Goal: Obtain resource: Download file/media

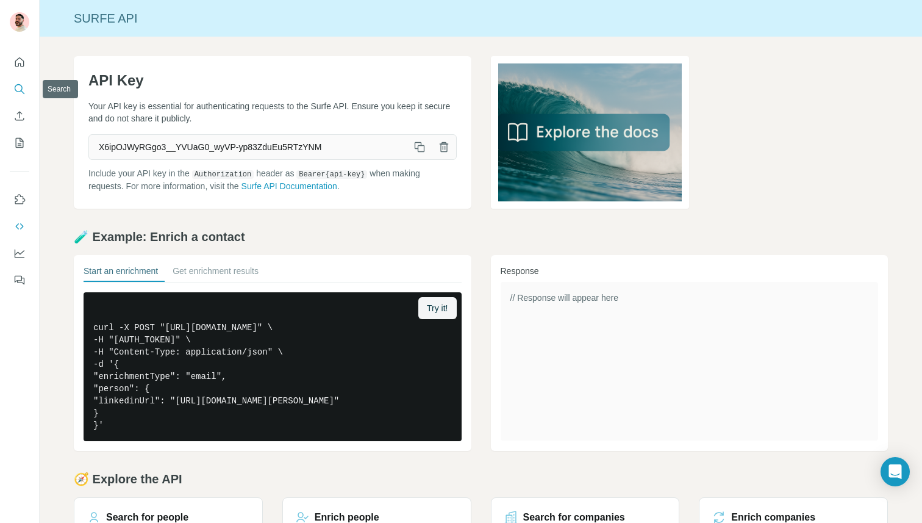
click at [18, 97] on button "Search" at bounding box center [20, 89] width 20 height 22
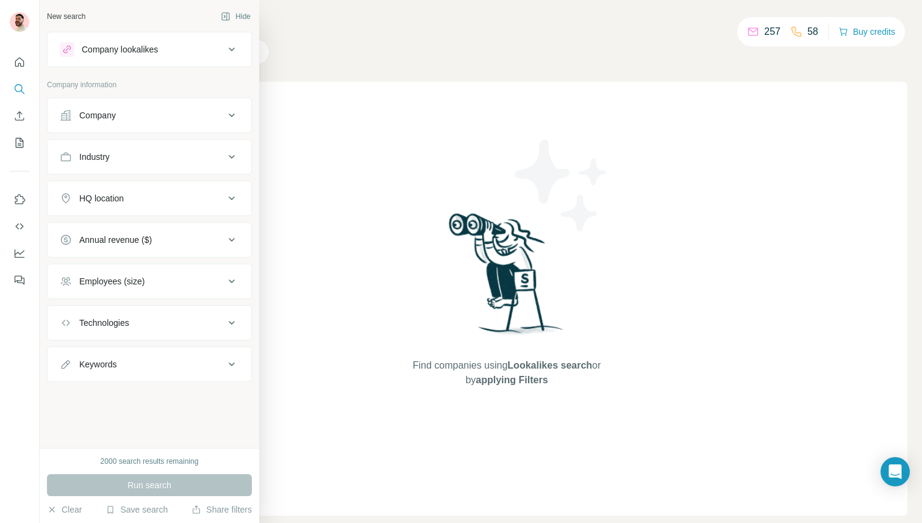
click at [141, 104] on button "Company" at bounding box center [150, 115] width 204 height 29
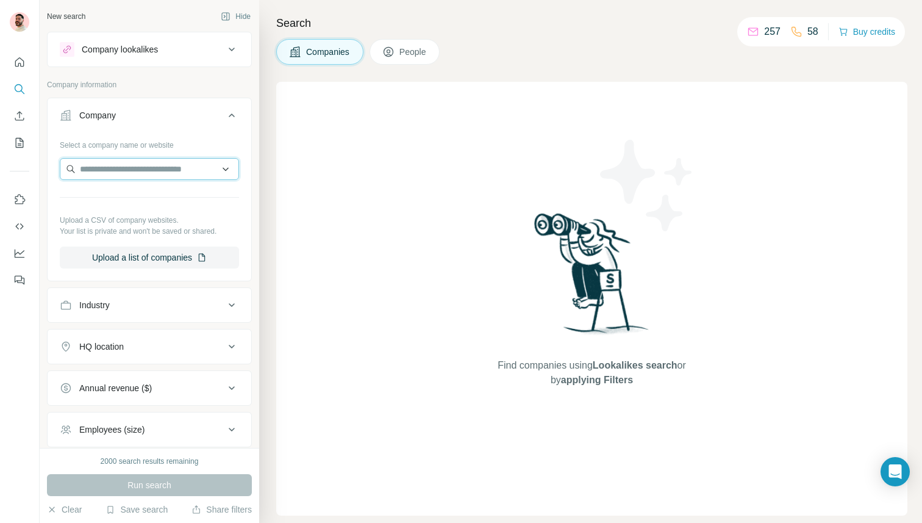
click at [110, 163] on input "text" at bounding box center [149, 169] width 179 height 22
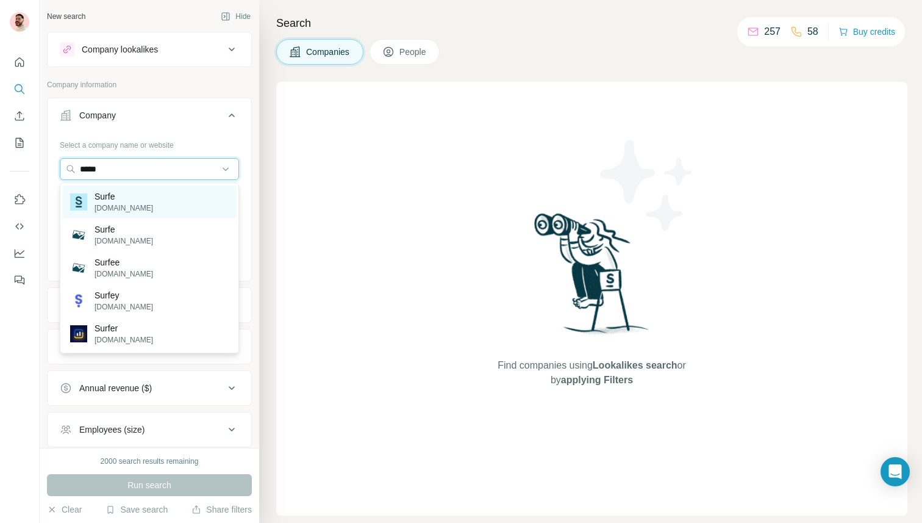
type input "*****"
click at [126, 200] on p "Surfe" at bounding box center [124, 196] width 59 height 12
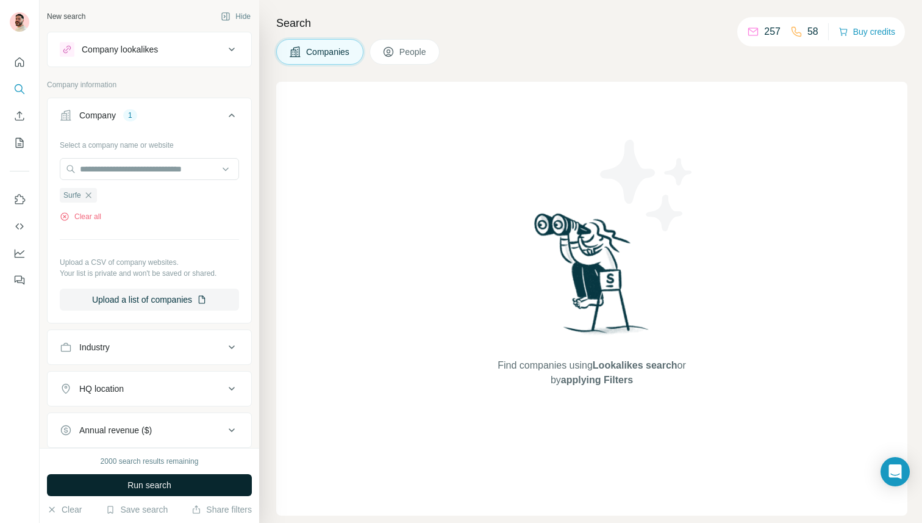
click at [159, 484] on span "Run search" at bounding box center [149, 485] width 44 height 12
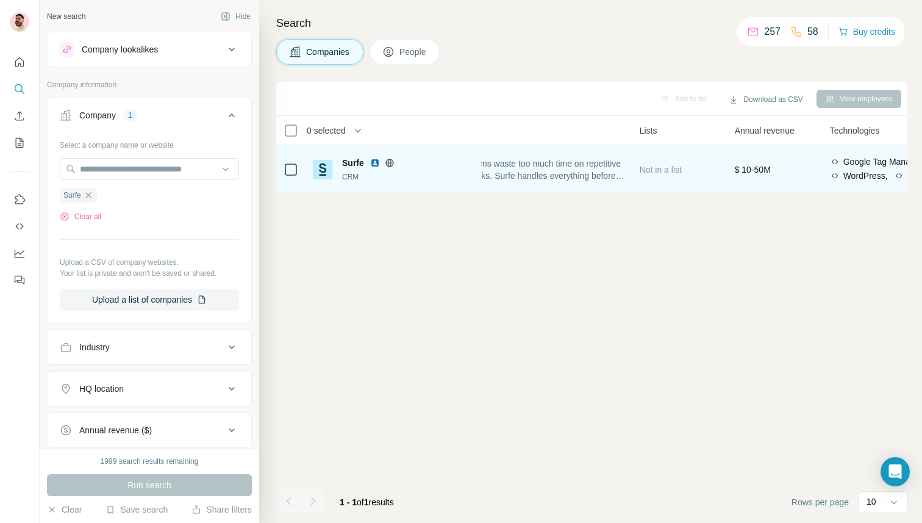
scroll to position [0, 500]
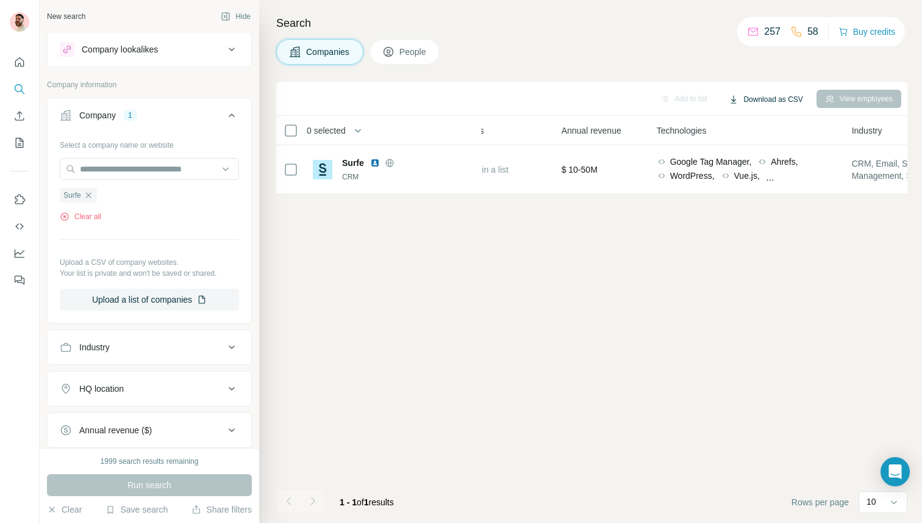
click at [783, 102] on button "Download as CSV" at bounding box center [765, 99] width 91 height 18
click at [763, 126] on div "Only current page (1)" at bounding box center [772, 125] width 110 height 22
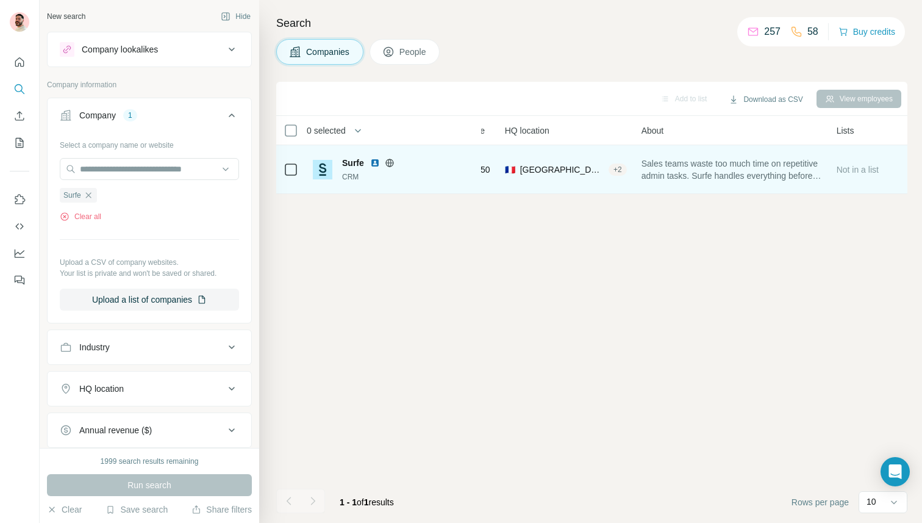
scroll to position [0, 0]
